Goal: Communication & Community: Answer question/provide support

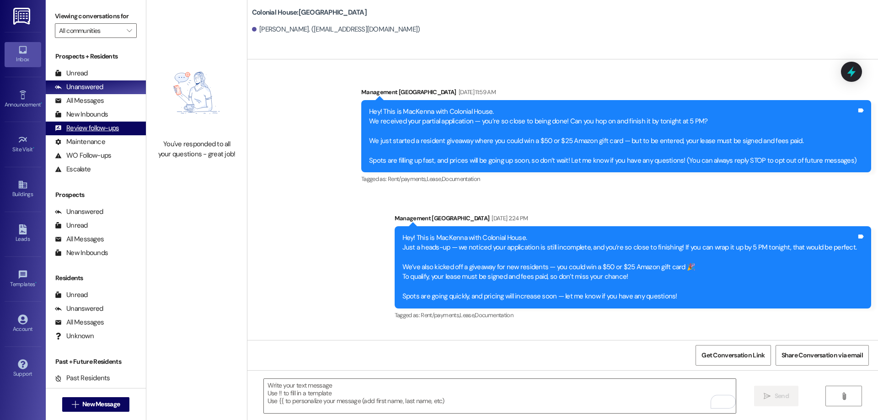
scroll to position [256, 0]
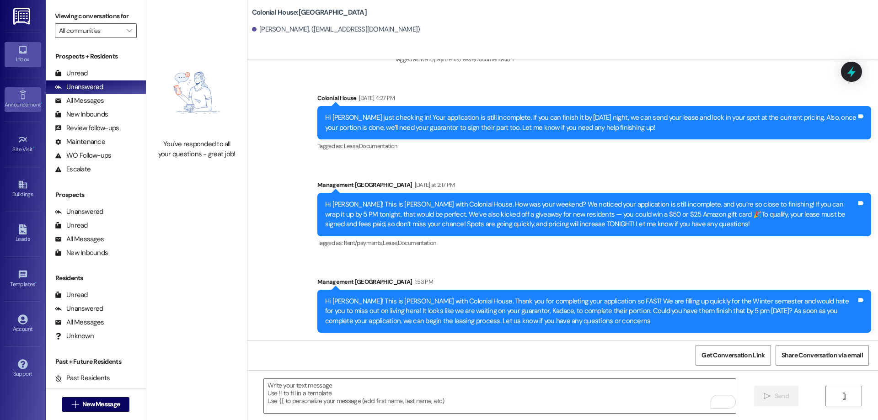
click at [29, 107] on div "Announcement •" at bounding box center [23, 104] width 46 height 9
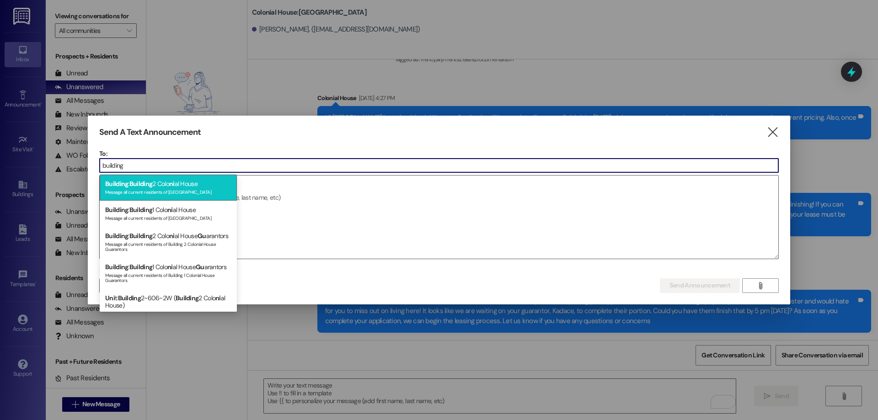
type input "building"
click at [218, 184] on div "Building : Building 2 Colo ni al House Message all current residents of Buildin…" at bounding box center [168, 188] width 137 height 26
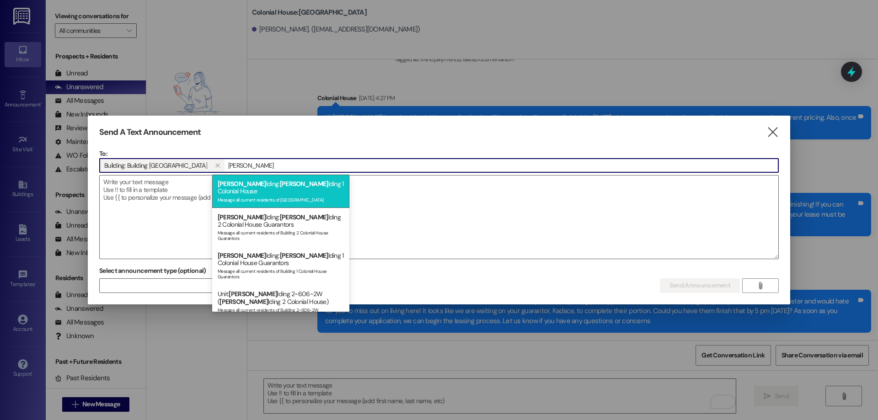
type input "bui"
click at [280, 186] on span "Bui" at bounding box center [304, 184] width 48 height 8
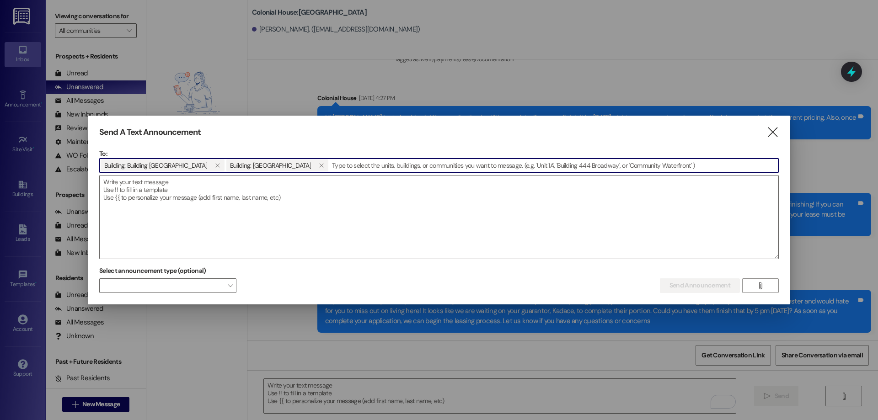
click at [247, 186] on textarea at bounding box center [439, 217] width 679 height 83
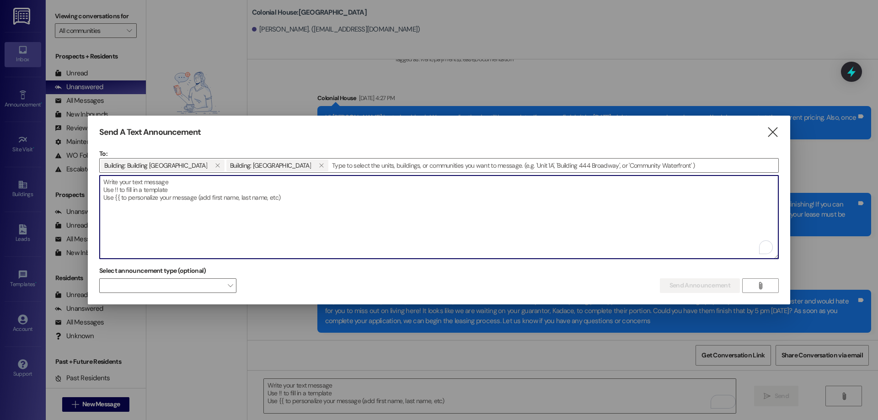
paste textarea "This form determines responsibility for damages during your stay and at move-ou…"
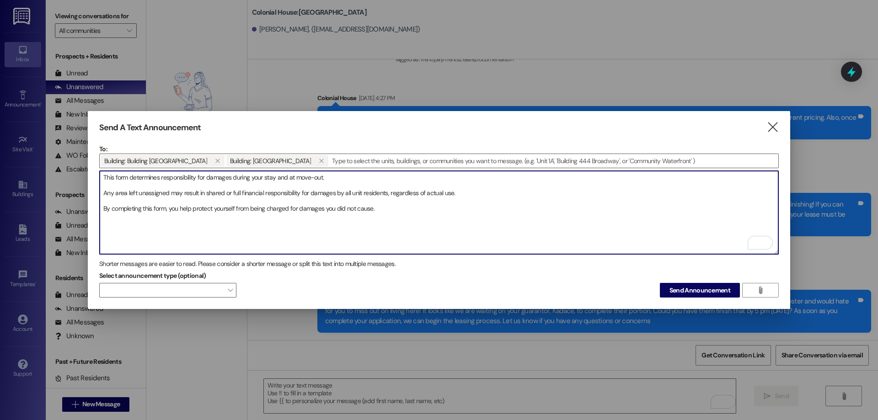
click at [104, 209] on textarea "This form determines responsibility for damages during your stay and at move-ou…" at bounding box center [439, 212] width 679 height 83
click at [103, 211] on textarea "This form determines responsibility for damages during your stay and at move-ou…" at bounding box center [439, 212] width 679 height 83
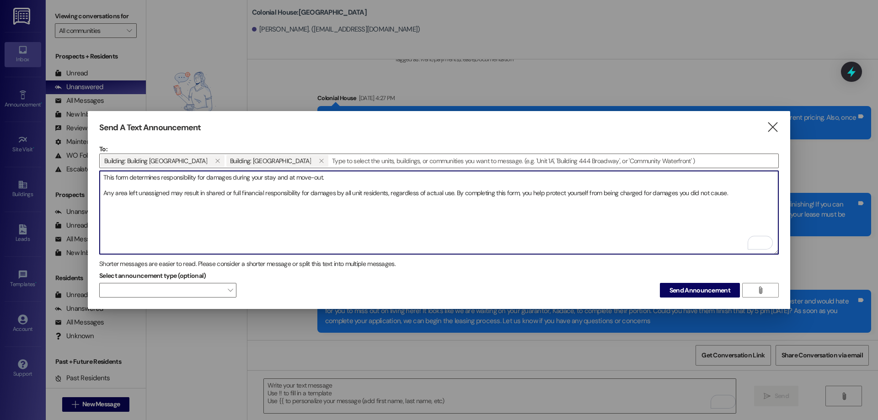
type textarea "This form determines responsibility for damages during your stay and at move-ou…"
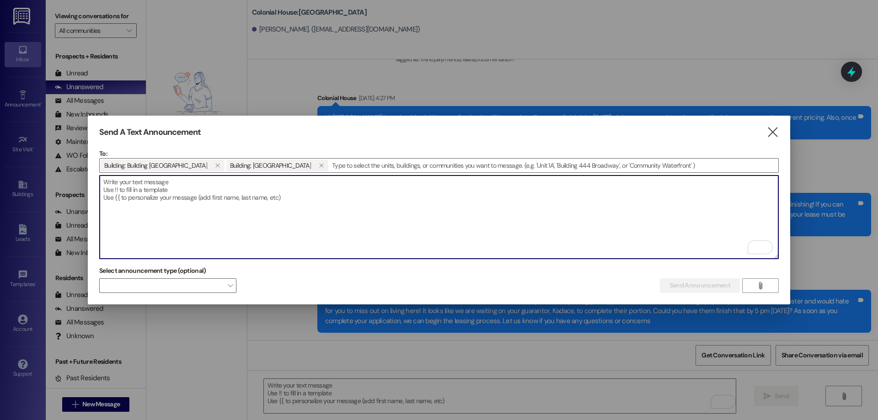
click at [253, 196] on textarea "To enrich screen reader interactions, please activate Accessibility in Grammarl…" at bounding box center [439, 217] width 679 height 83
paste textarea "Due to scheduled roof work, all vehicles must be moved from the parking spots d…"
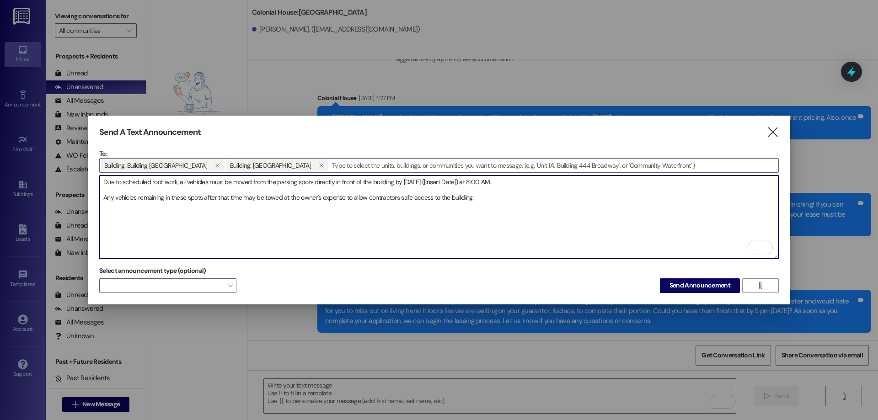
click at [104, 179] on textarea "Due to scheduled roof work, all vehicles must be moved from the parking spots d…" at bounding box center [439, 217] width 679 height 83
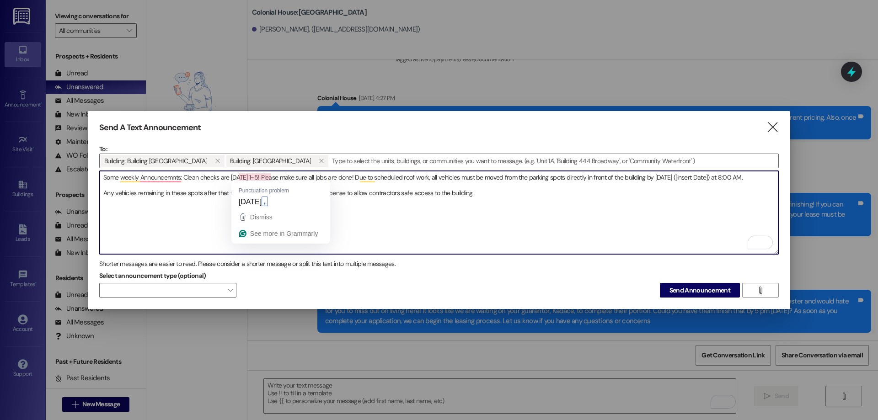
click at [261, 178] on textarea "Some weekly Announcemnts: Clean checks are on Wednesday 1-5! Please make sure a…" at bounding box center [439, 212] width 679 height 83
click at [163, 175] on textarea "Some weekly Announcemnts: Clean checks are on Wednesday, 1-5! Please make sure …" at bounding box center [439, 212] width 679 height 83
click at [668, 176] on textarea "Some weekly announcements: Clean checks are on Wednesday, 1-5! Please make sure…" at bounding box center [439, 212] width 679 height 83
drag, startPoint x: 711, startPoint y: 178, endPoint x: 747, endPoint y: 178, distance: 35.7
click at [747, 178] on textarea "Some weekly announcements: Clean checks are on Wednesday, 1-5! Please make sure…" at bounding box center [439, 212] width 679 height 83
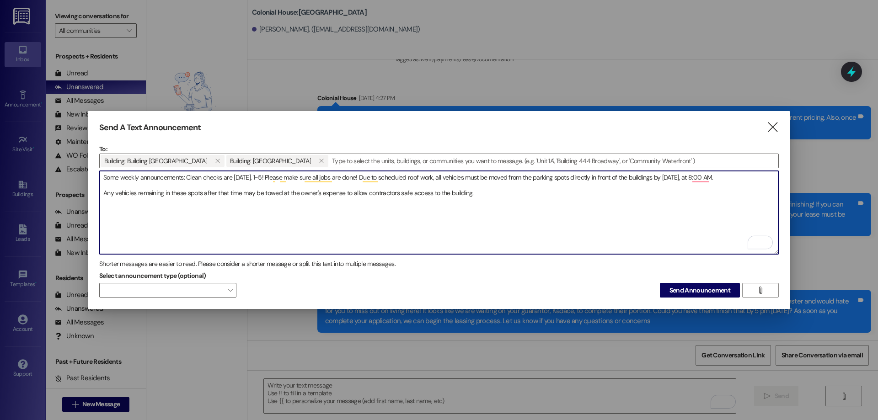
click at [710, 176] on textarea "Some weekly announcements: Clean checks are on Wednesday, 1-5! Please make sure…" at bounding box center [439, 212] width 679 height 83
click at [703, 178] on textarea "Some weekly announcements: Clean checks are on Wednesday, 1-5! Please make sure…" at bounding box center [439, 212] width 679 height 83
click at [103, 193] on textarea "Some weekly announcements: Clean checks are on Wednesday, 1-5! Please make sure…" at bounding box center [439, 212] width 679 height 83
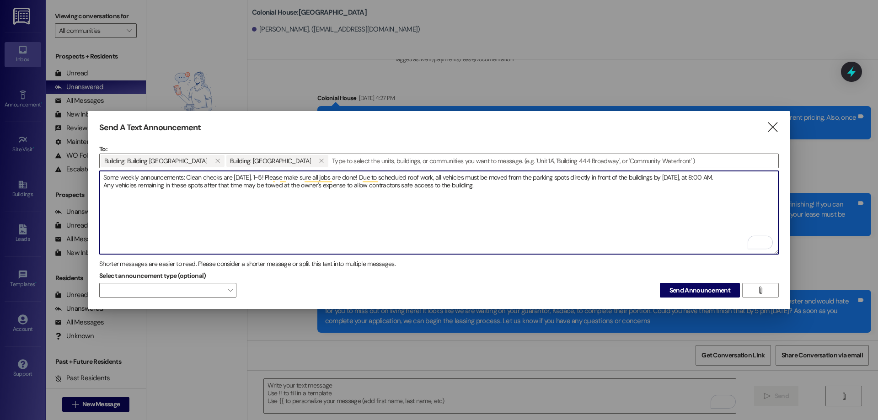
click at [484, 186] on textarea "Some weekly announcements: Clean checks are on Wednesday, 1-5! Please make sure…" at bounding box center [439, 212] width 679 height 83
drag, startPoint x: 622, startPoint y: 183, endPoint x: 19, endPoint y: 164, distance: 603.7
click at [19, 164] on div "Send A Text Announcement  To: Building: Building 2 Colonial House  Building: …" at bounding box center [439, 210] width 878 height 420
type textarea "Some weekly announcements: Clean checks are on Wednesday, 1-5! Please make sure…"
click at [713, 291] on span "Send Announcement" at bounding box center [700, 291] width 61 height 10
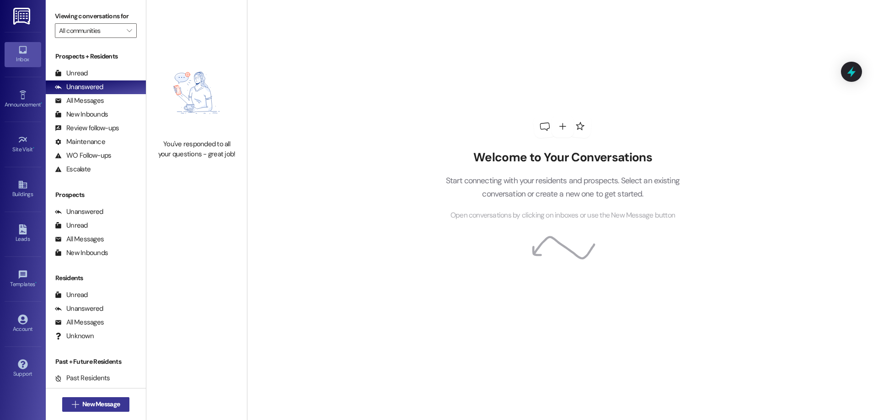
click at [84, 403] on span "New Message" at bounding box center [101, 405] width 38 height 10
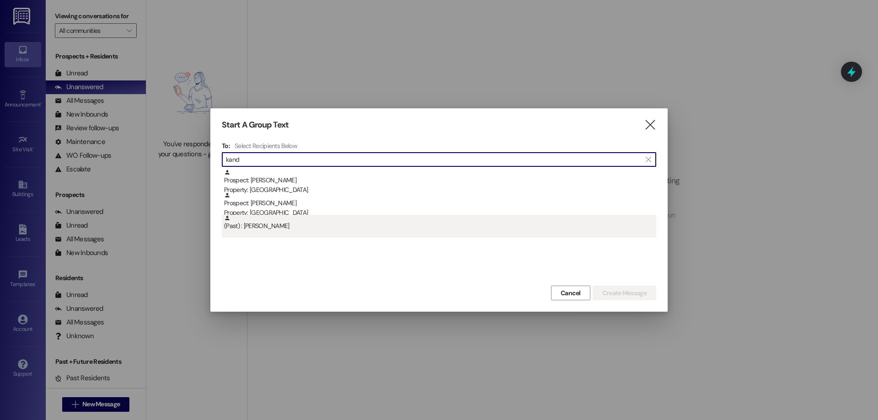
type input "kand"
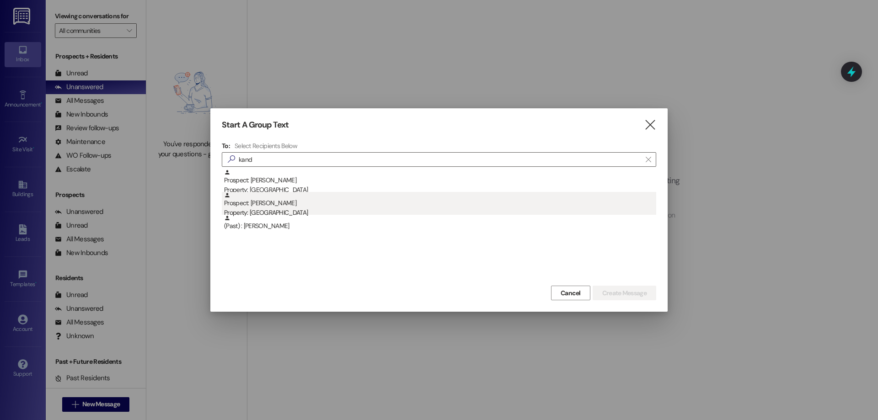
drag, startPoint x: 321, startPoint y: 218, endPoint x: 318, endPoint y: 204, distance: 13.9
click at [318, 204] on div "Prospect: Samuel Williams Property: Colonial House Prospect: Kandace Breinholt …" at bounding box center [439, 203] width 435 height 69
click at [318, 204] on div "Prospect: Kandace Breinholt Property: Colonial House" at bounding box center [440, 205] width 432 height 26
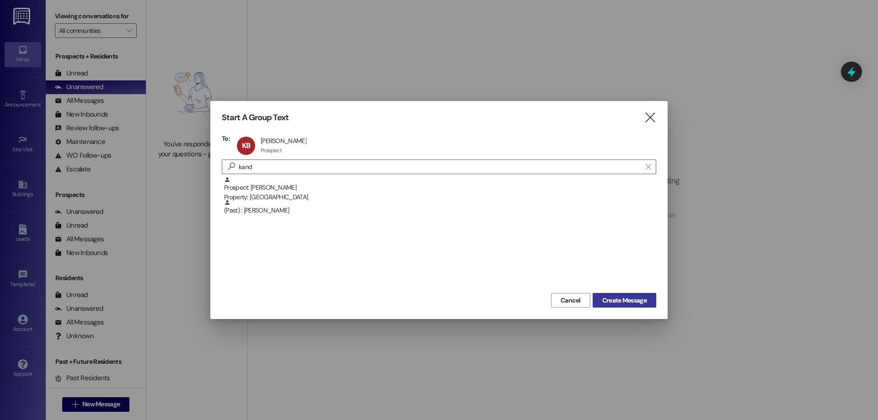
click at [636, 295] on button "Create Message" at bounding box center [625, 300] width 64 height 15
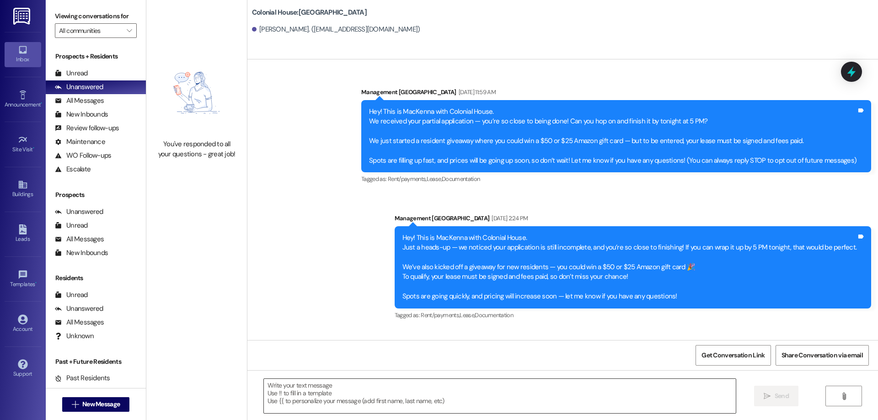
click at [469, 395] on textarea at bounding box center [500, 396] width 472 height 34
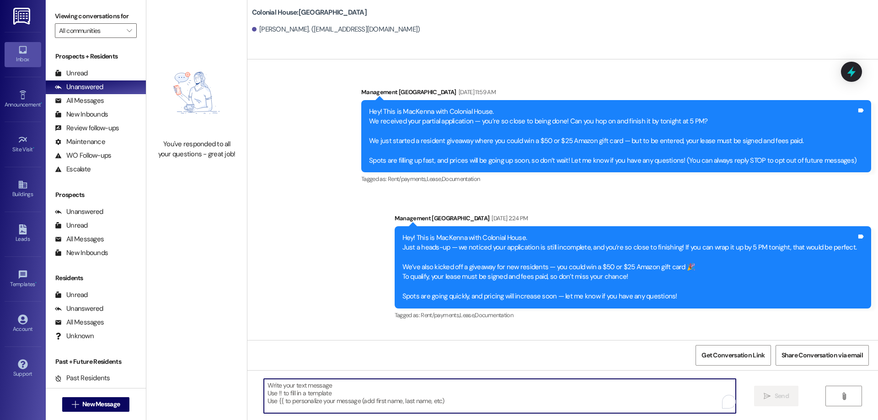
scroll to position [270, 0]
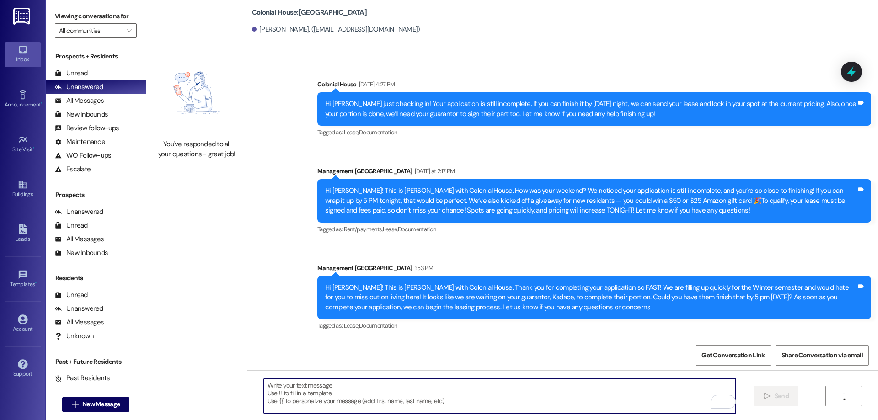
paste textarea "Hey Jameson! This is Rachel with Colonial House. We are so excited to see that …"
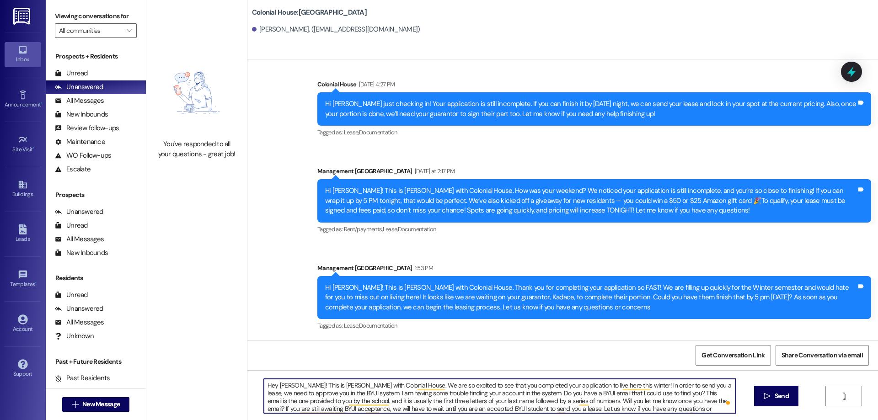
click at [294, 387] on textarea "Hey Jameson! This is Rachel with Colonial House. We are so excited to see that …" at bounding box center [500, 396] width 472 height 34
drag, startPoint x: 657, startPoint y: 413, endPoint x: 233, endPoint y: 379, distance: 425.4
click at [233, 379] on div "You've responded to all your questions - great job! Colonial House: Colonial Ho…" at bounding box center [512, 210] width 732 height 420
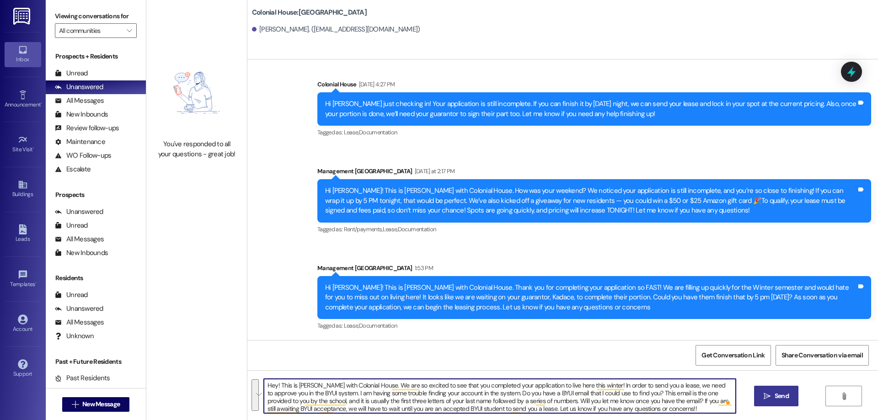
type textarea "Hey! This is Rachel with Colonial House. We are so excited to see that you comp…"
click at [780, 397] on span "Send" at bounding box center [782, 397] width 14 height 10
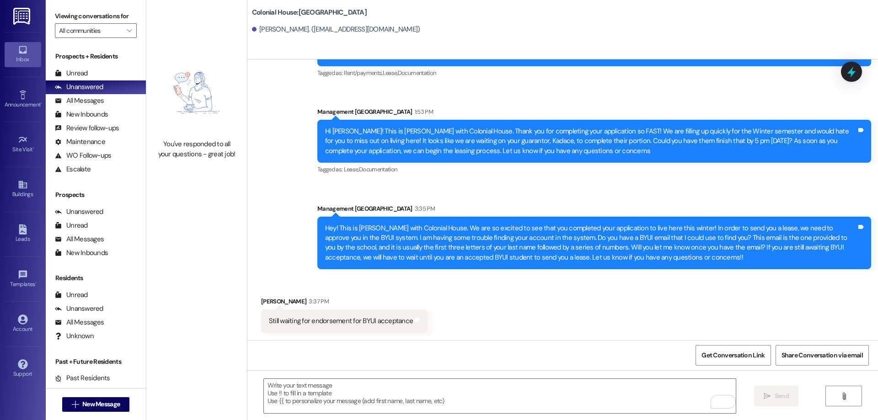
scroll to position [427, 0]
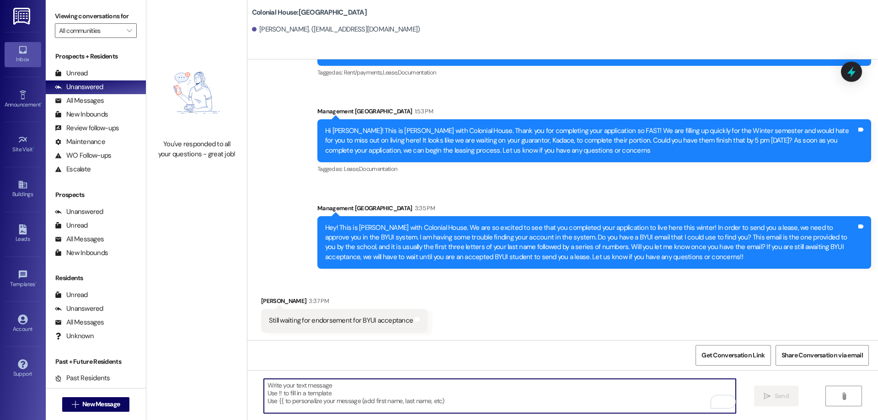
click at [409, 386] on textarea "To enrich screen reader interactions, please activate Accessibility in Grammarl…" at bounding box center [500, 396] width 472 height 34
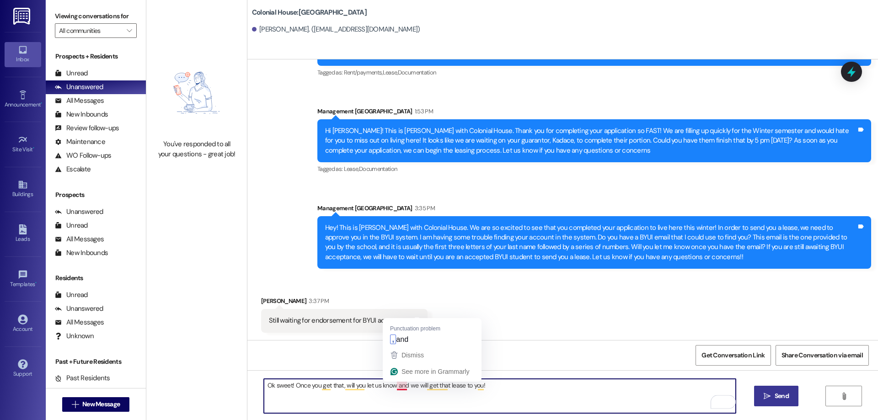
click at [399, 385] on textarea "Ok sweet! Once you get that, will you let us know and we will get that lease to…" at bounding box center [500, 396] width 472 height 34
drag, startPoint x: 304, startPoint y: 389, endPoint x: 194, endPoint y: 384, distance: 109.9
click at [194, 384] on div "You've responded to all your questions - great job! Colonial House: Colonial Ho…" at bounding box center [512, 210] width 732 height 420
type textarea "Ok sweet! Once you get that, will you let us know, and we will get that lease t…"
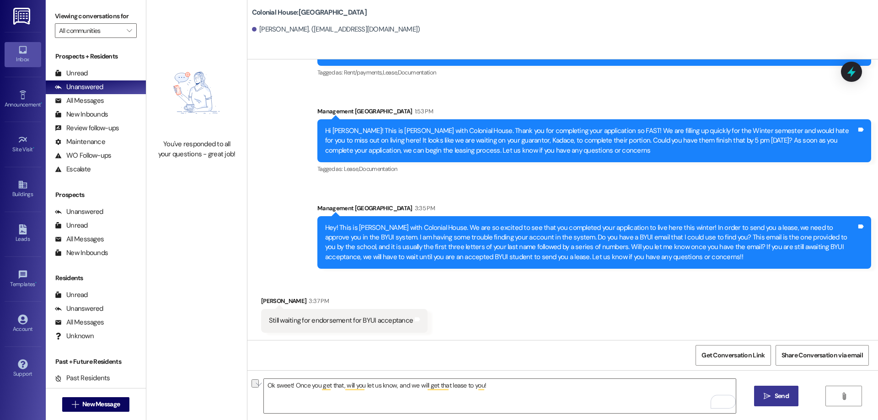
click at [778, 396] on span "Send" at bounding box center [782, 397] width 14 height 10
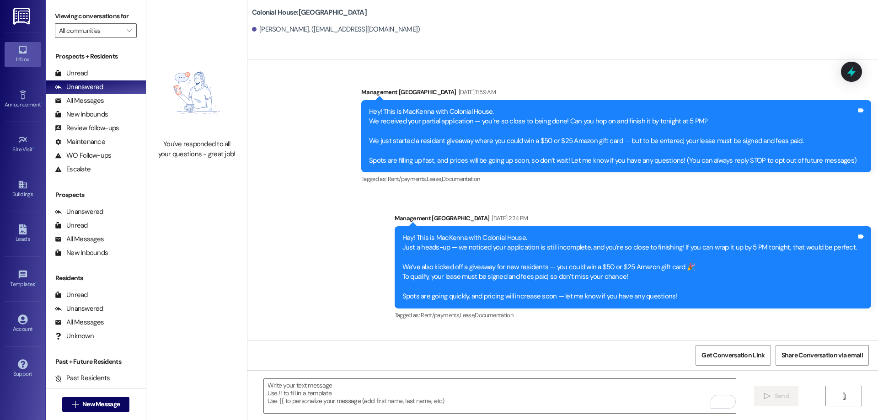
scroll to position [490, 0]
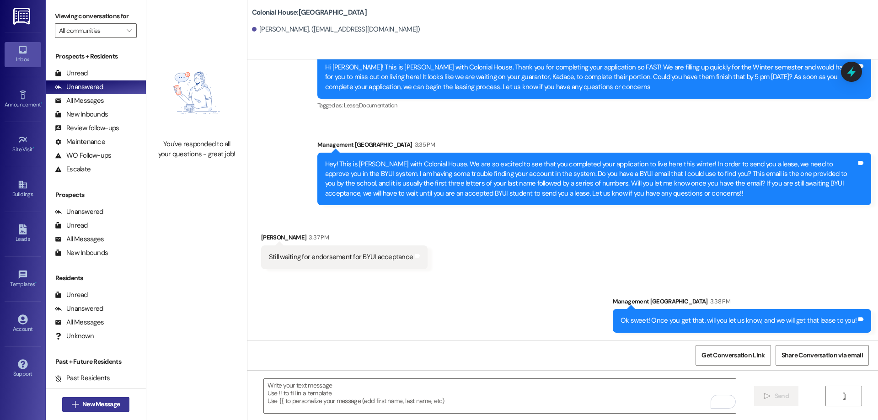
click at [122, 399] on button " New Message" at bounding box center [96, 405] width 68 height 15
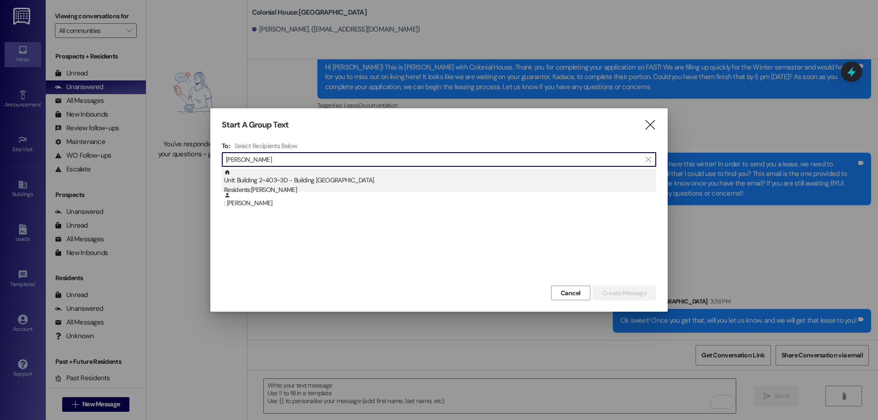
type input "evan holt"
click at [340, 186] on div "Residents: Evan Holt" at bounding box center [440, 190] width 432 height 10
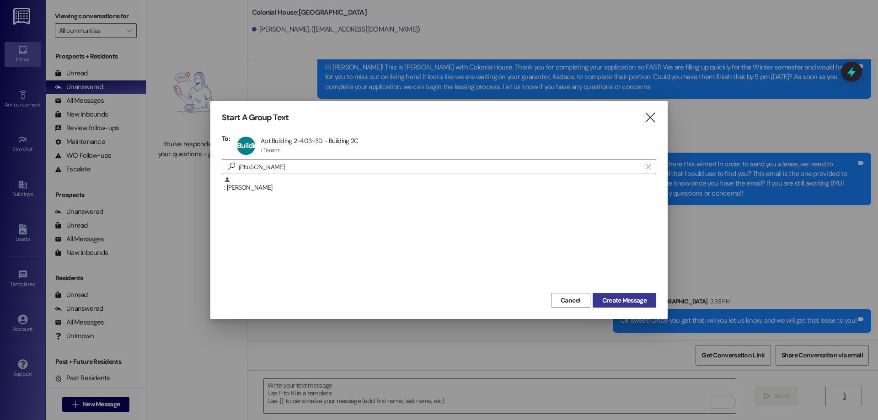
click at [634, 299] on span "Create Message" at bounding box center [624, 301] width 44 height 10
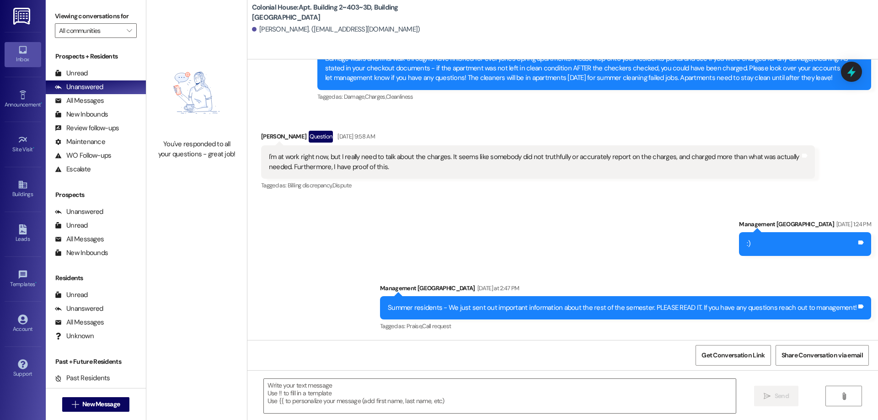
scroll to position [21968, 0]
click at [509, 396] on textarea at bounding box center [500, 396] width 472 height 34
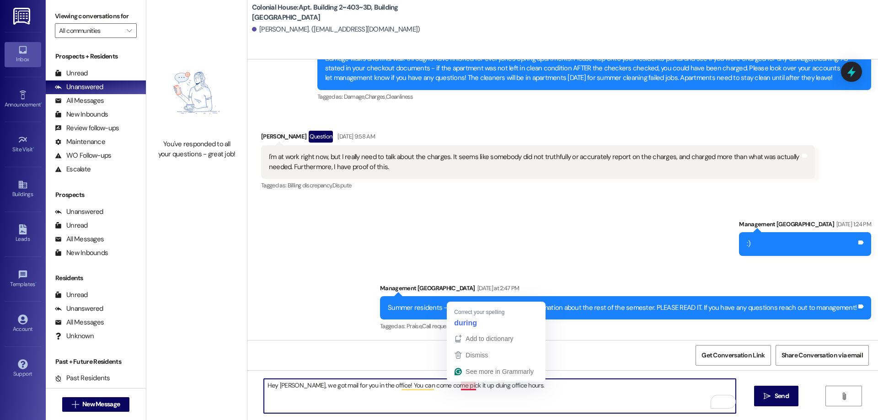
click at [459, 386] on textarea "Hey Evan, we got mail for you in the office! You can come come pick it up duing…" at bounding box center [500, 396] width 472 height 34
click at [490, 301] on div "Summer residents - We just sent out important information about the rest of the…" at bounding box center [625, 307] width 491 height 23
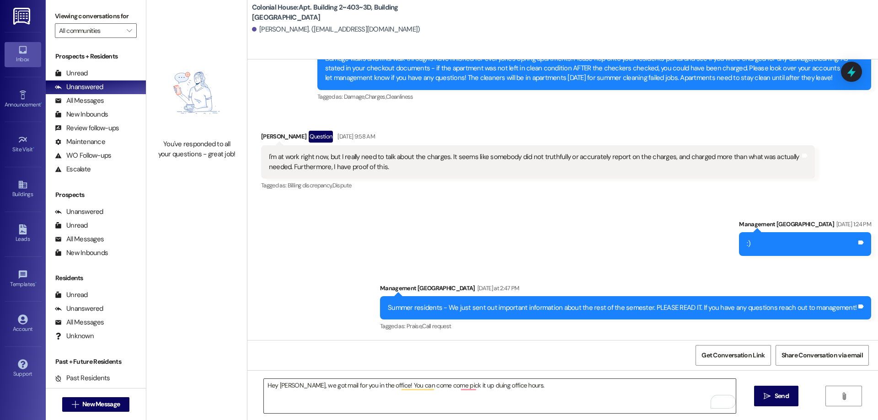
click at [470, 384] on textarea "Hey Evan, we got mail for you in the office! You can come come pick it up duing…" at bounding box center [500, 396] width 472 height 34
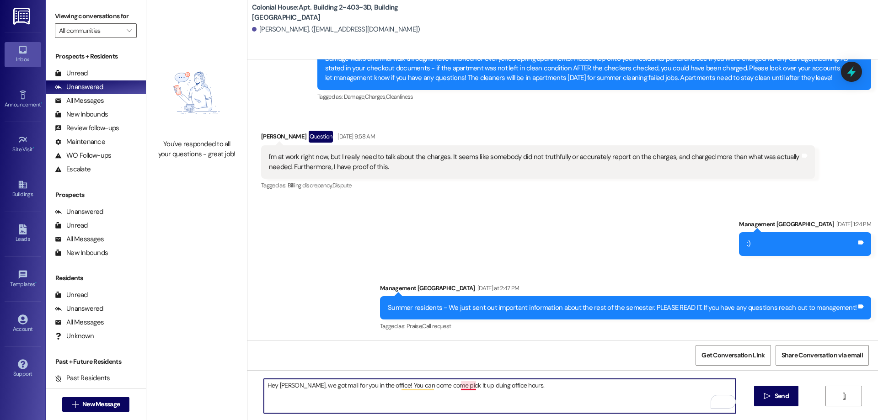
click at [464, 388] on textarea "Hey Evan, we got mail for you in the office! You can come come pick it up duing…" at bounding box center [500, 396] width 472 height 34
click at [536, 397] on textarea "Hey Evan, we got mail for you in the office! You can come come pick it up durin…" at bounding box center [500, 396] width 472 height 34
type textarea "Hey Evan, we got mail for you in the office! You can come come pick it up durin…"
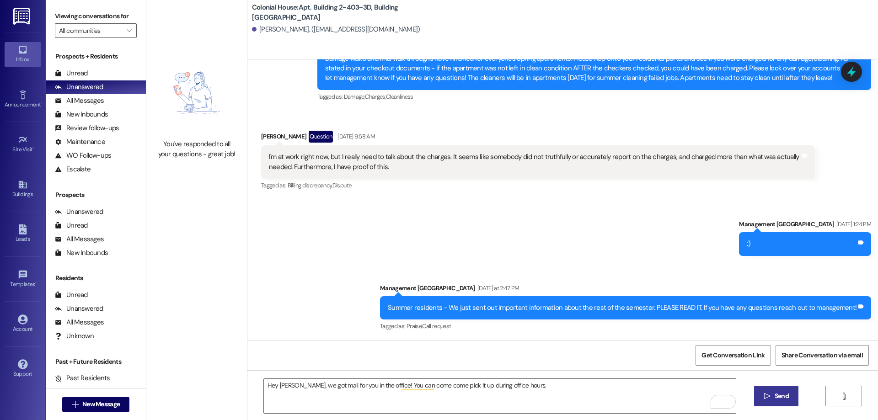
click at [791, 396] on button " Send" at bounding box center [776, 396] width 44 height 21
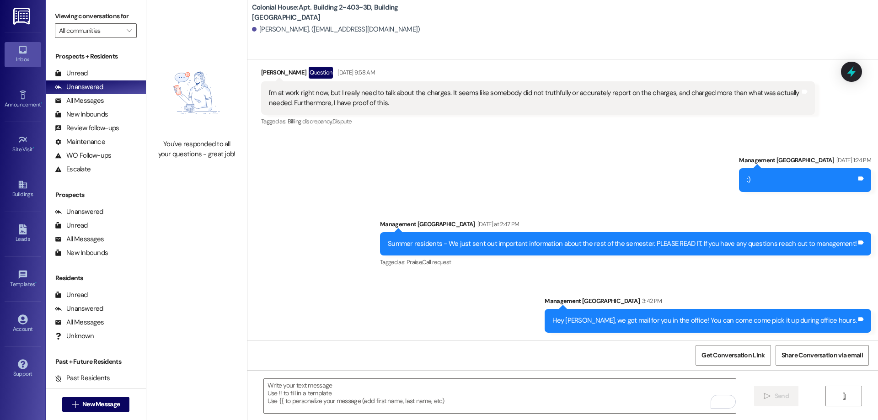
scroll to position [22032, 0]
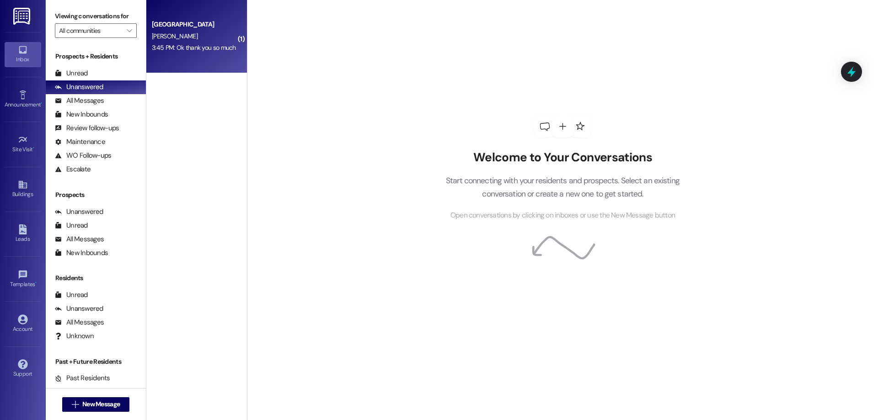
click at [167, 63] on div "Colonial House Prospect E. Mathews 3:45 PM: Ok thank you so much 3:45 PM: Ok th…" at bounding box center [196, 36] width 101 height 73
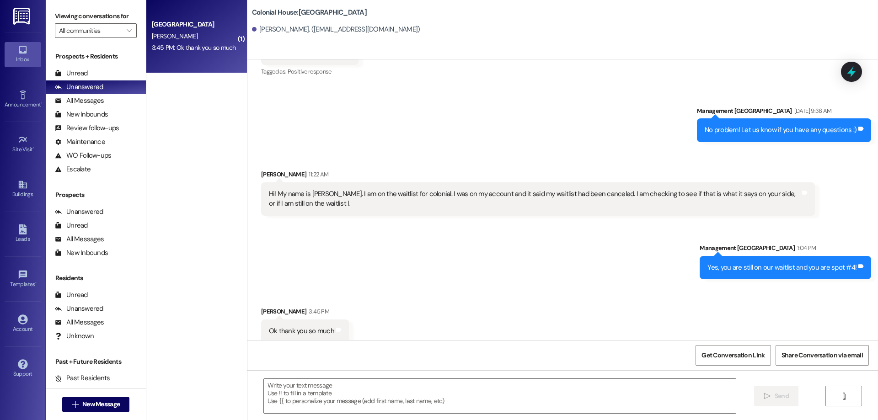
scroll to position [766, 0]
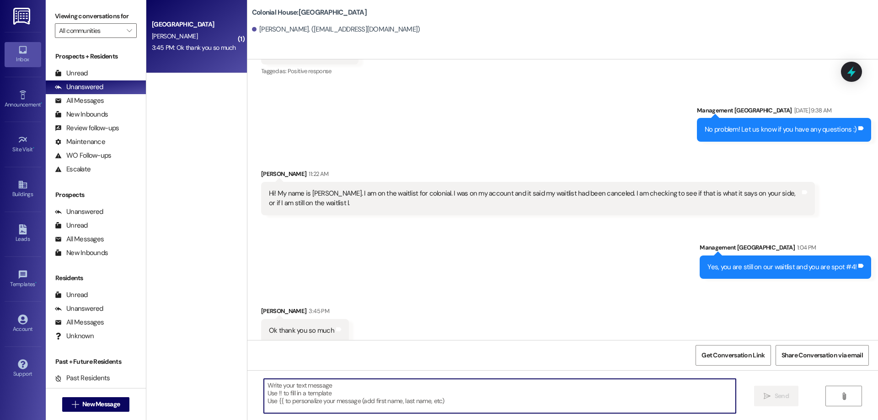
click at [479, 395] on textarea at bounding box center [500, 396] width 472 height 34
drag, startPoint x: 414, startPoint y: 406, endPoint x: 441, endPoint y: 408, distance: 27.5
click at [413, 406] on textarea "To enrich screen reader interactions, please activate Accessibility in Grammarl…" at bounding box center [500, 396] width 472 height 34
type textarea "Of course!"
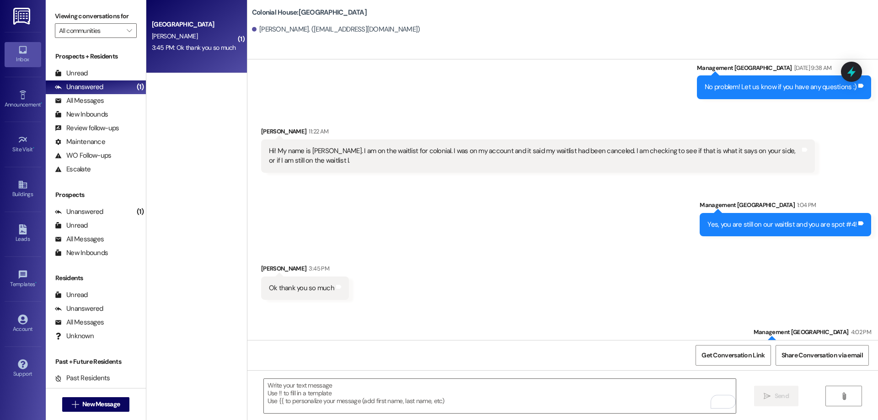
scroll to position [830, 0]
